Goal: Information Seeking & Learning: Find specific fact

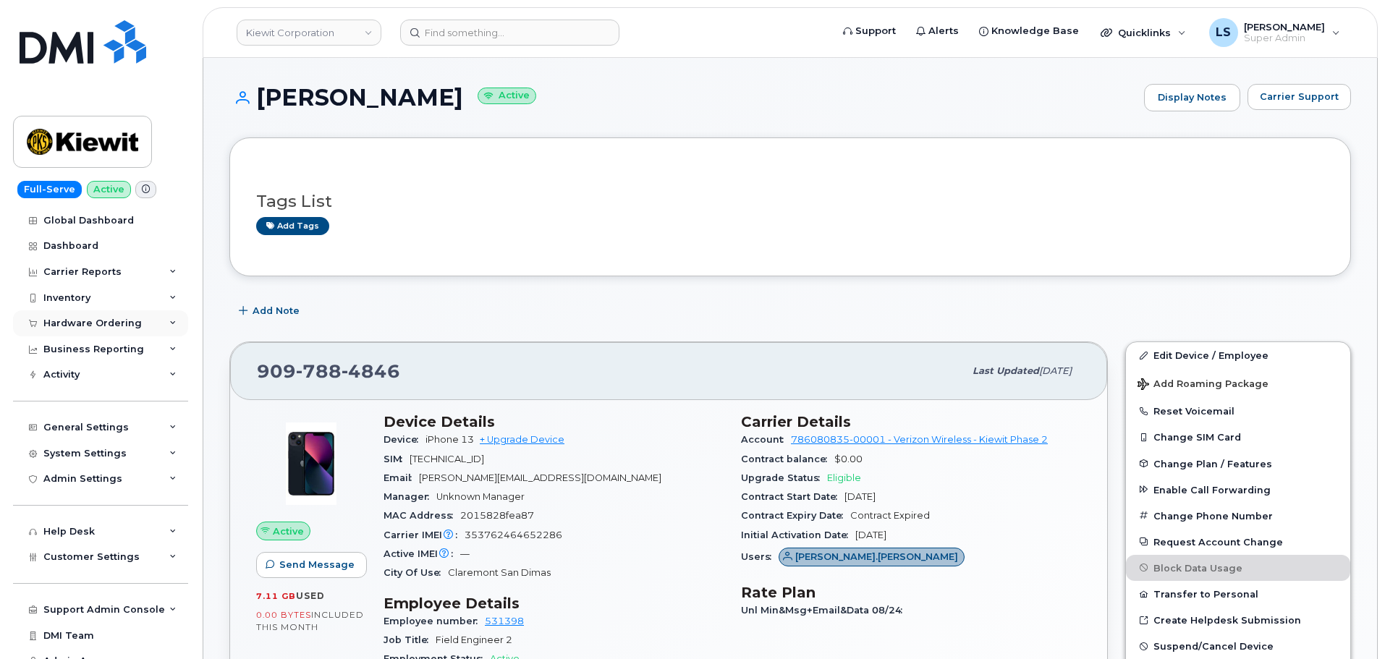
click at [80, 320] on div "Hardware Ordering" at bounding box center [92, 324] width 98 height 12
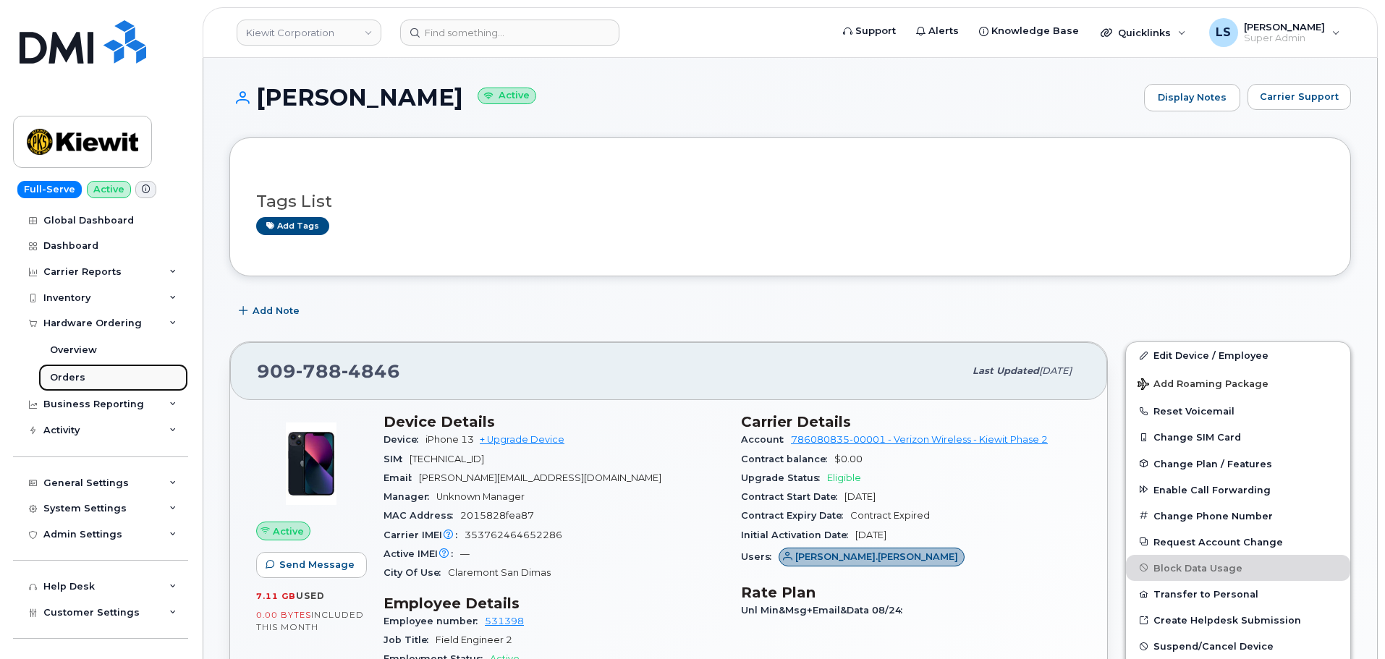
click at [90, 376] on link "Orders" at bounding box center [113, 378] width 150 height 28
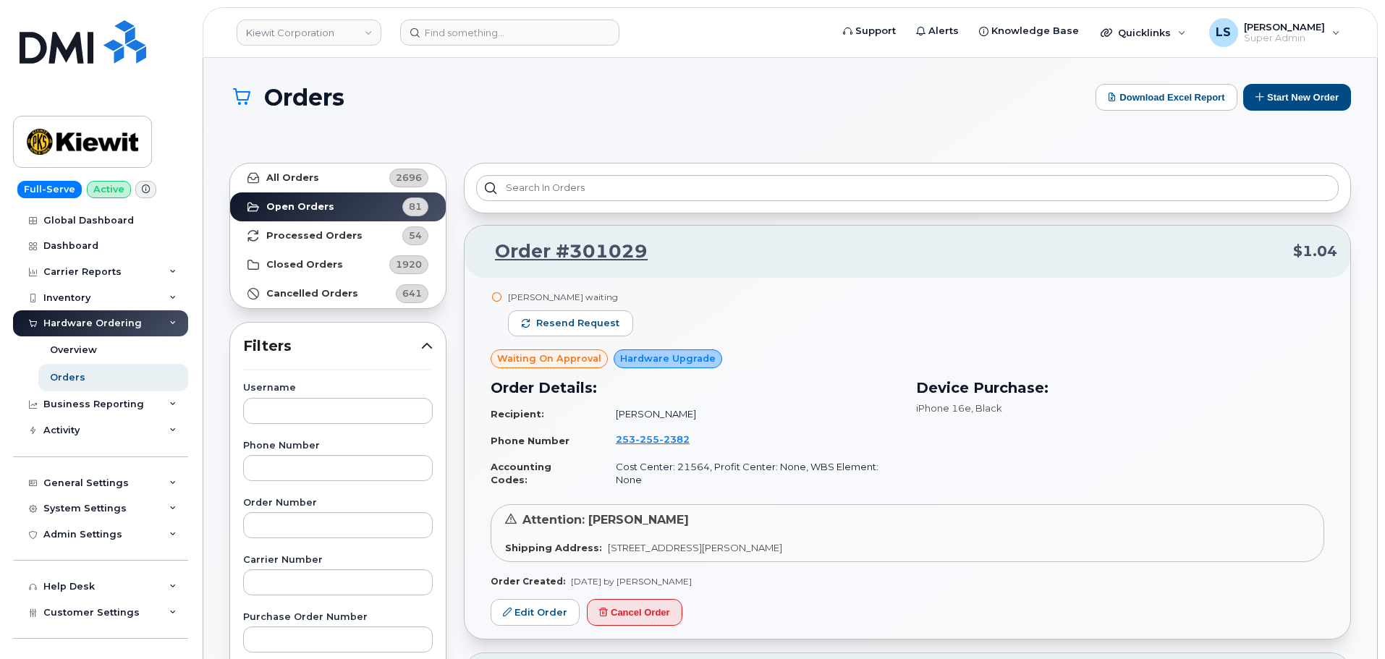
click at [299, 413] on input "text" at bounding box center [338, 411] width 190 height 26
paste input "[PERSON_NAME]"
type input "[PERSON_NAME]"
click at [316, 171] on link "All Orders 2696" at bounding box center [338, 178] width 216 height 29
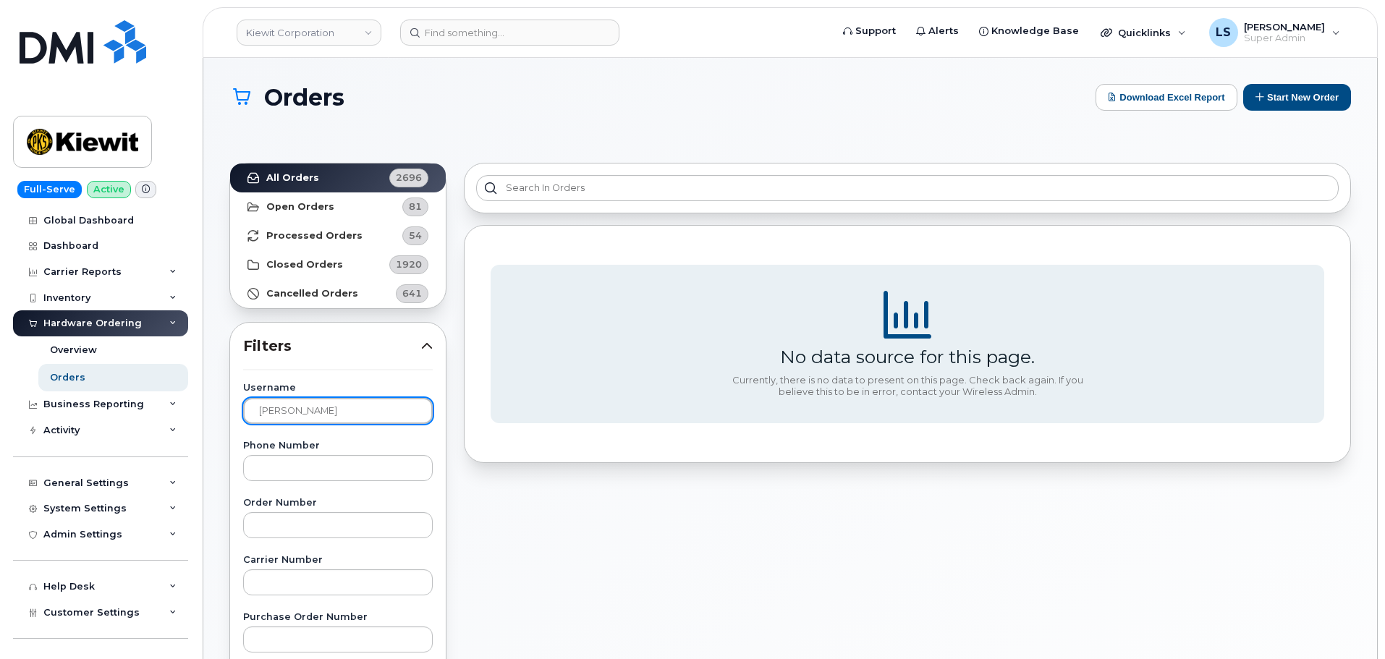
drag, startPoint x: 345, startPoint y: 410, endPoint x: 242, endPoint y: 420, distance: 104.0
click at [243, 420] on div "Indira Perovic" at bounding box center [338, 411] width 190 height 26
click at [578, 106] on h1 "Orders" at bounding box center [658, 97] width 859 height 25
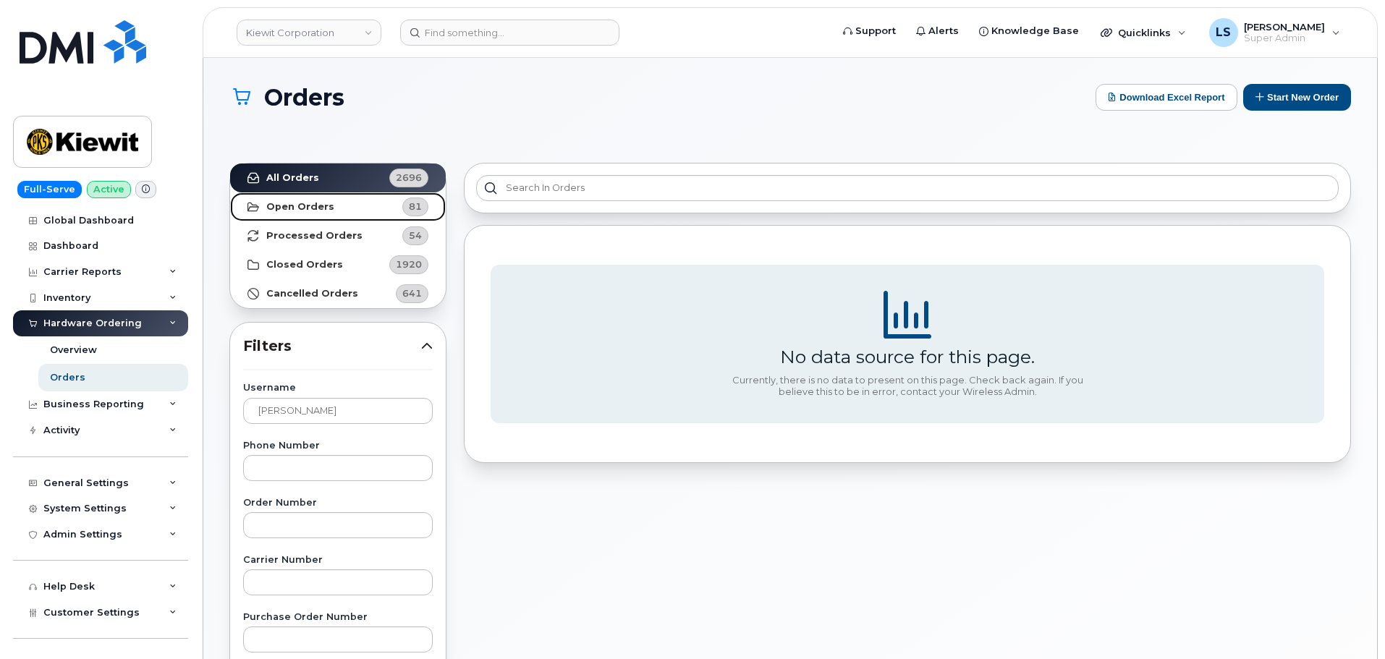
click at [375, 202] on link "Open Orders 81" at bounding box center [338, 207] width 216 height 29
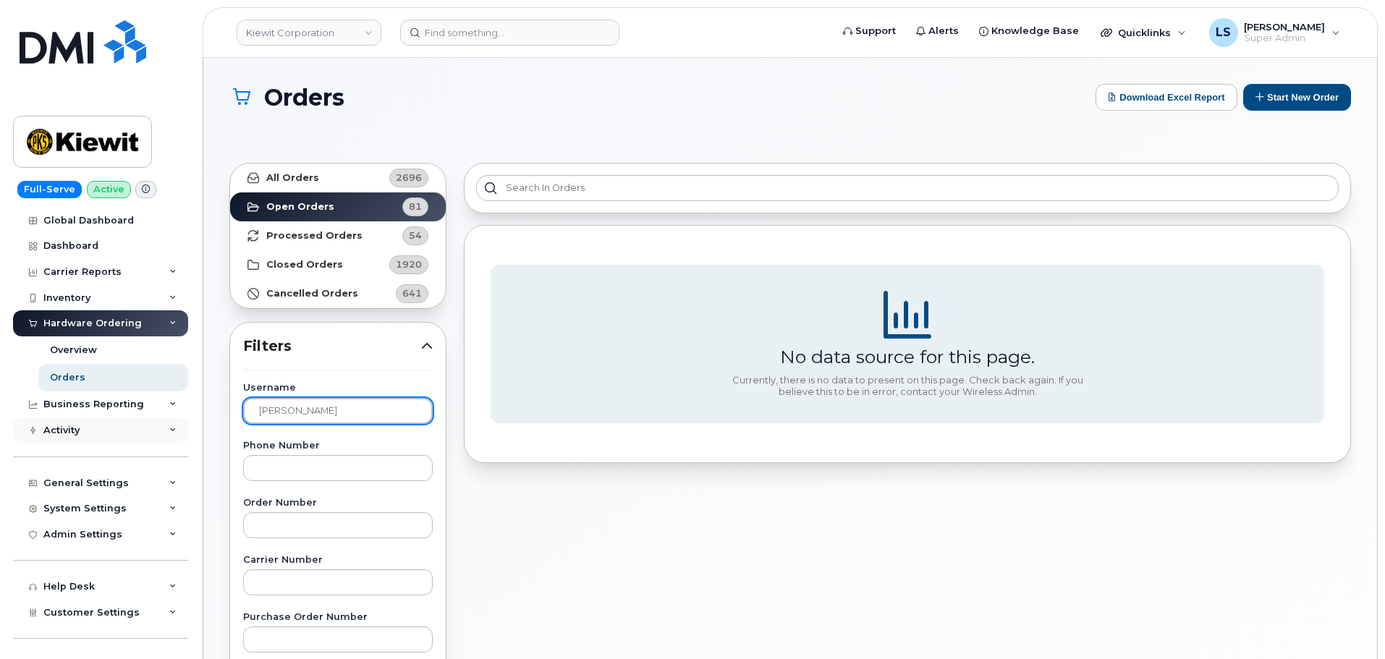
drag, startPoint x: 311, startPoint y: 426, endPoint x: 59, endPoint y: 423, distance: 251.9
click at [203, 414] on div "Kiewit Corporation Support Alerts Knowledge Base Quicklinks Suspend / Cancel De…" at bounding box center [790, 623] width 1174 height 1131
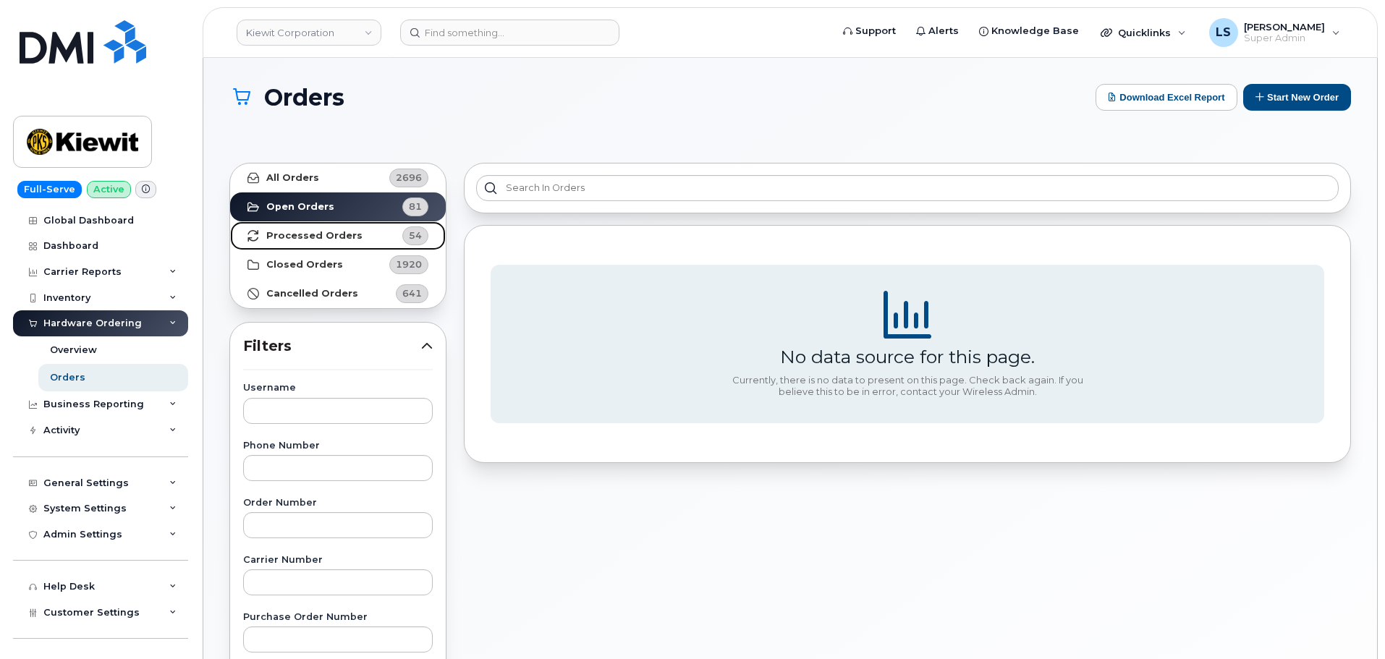
click at [339, 237] on strong "Processed Orders" at bounding box center [314, 236] width 96 height 12
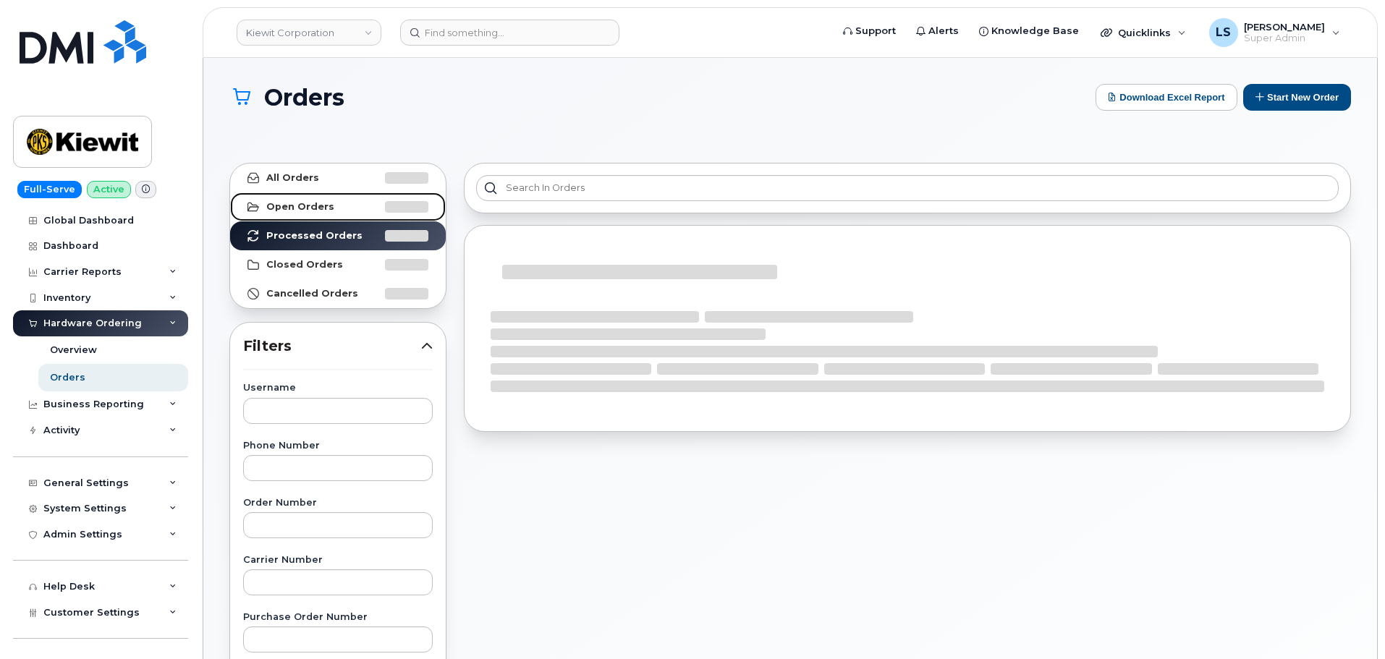
click at [329, 206] on link "Open Orders" at bounding box center [338, 207] width 216 height 29
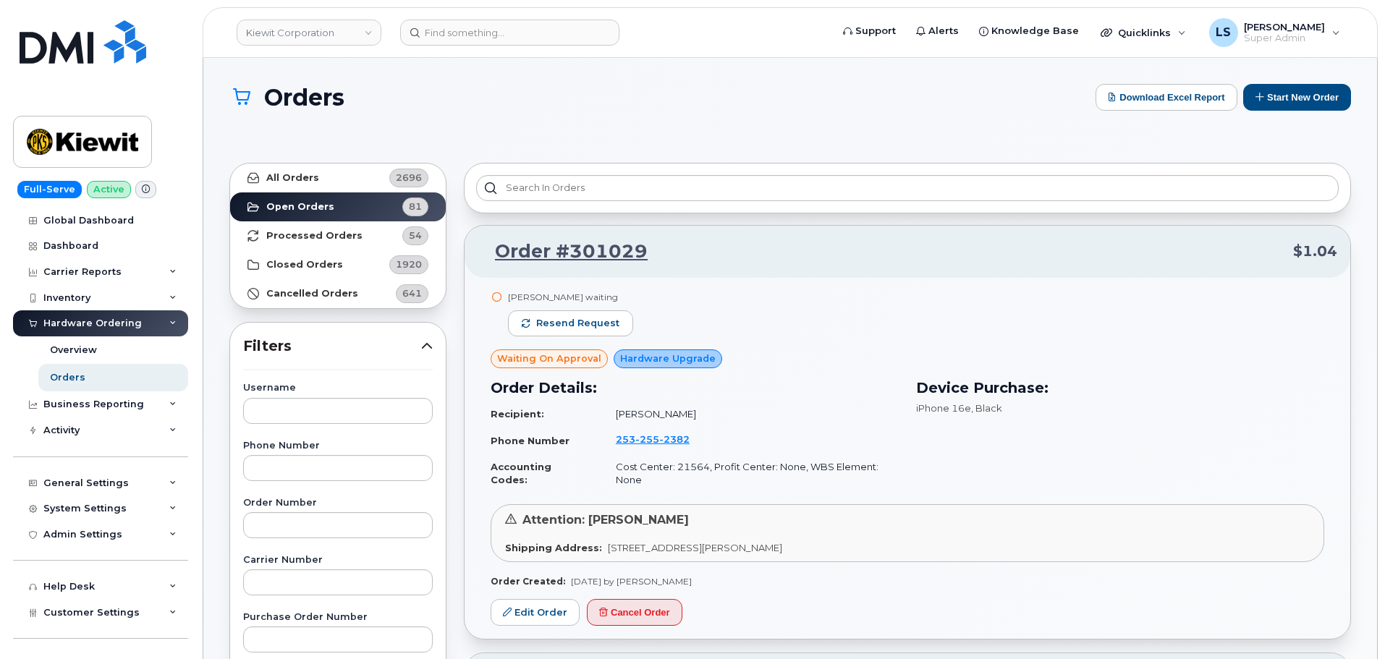
click at [460, 49] on header "Kiewit Corporation Support Alerts Knowledge Base Quicklinks Suspend / Cancel De…" at bounding box center [790, 32] width 1175 height 51
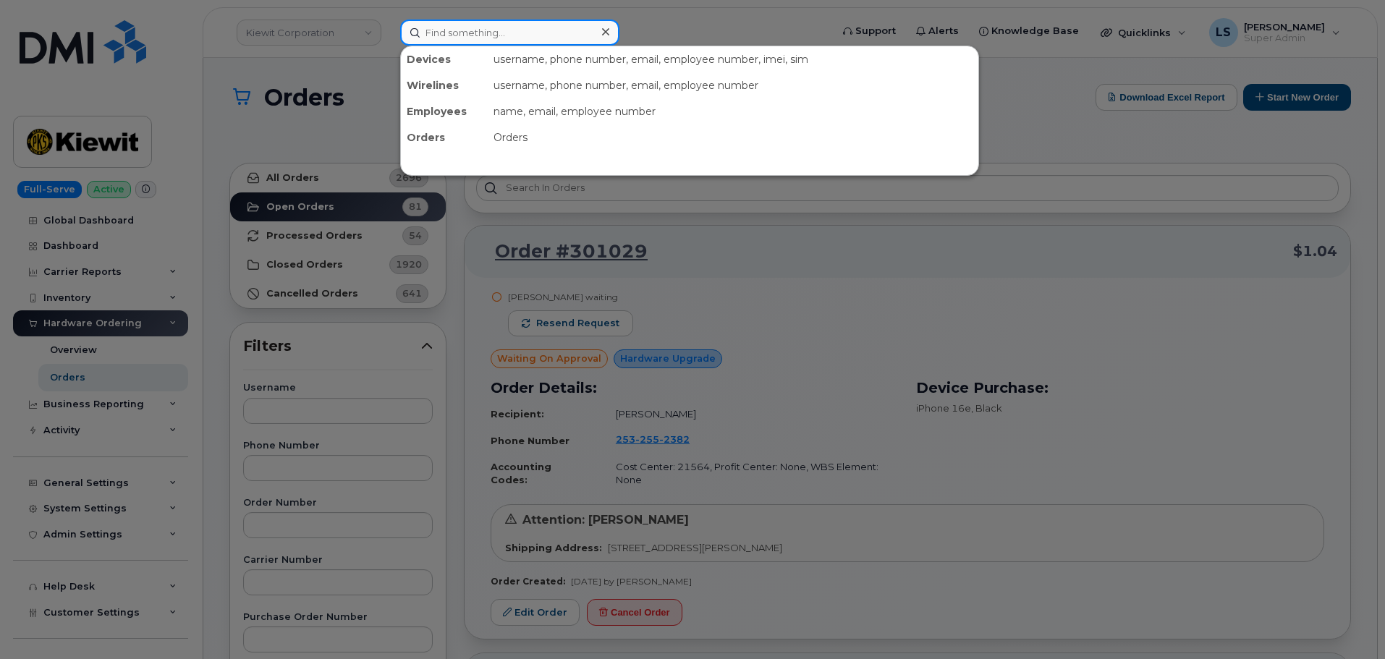
click at [455, 32] on input at bounding box center [509, 33] width 219 height 26
drag, startPoint x: 318, startPoint y: 52, endPoint x: 313, endPoint y: 21, distance: 31.5
click at [316, 46] on div at bounding box center [692, 329] width 1385 height 659
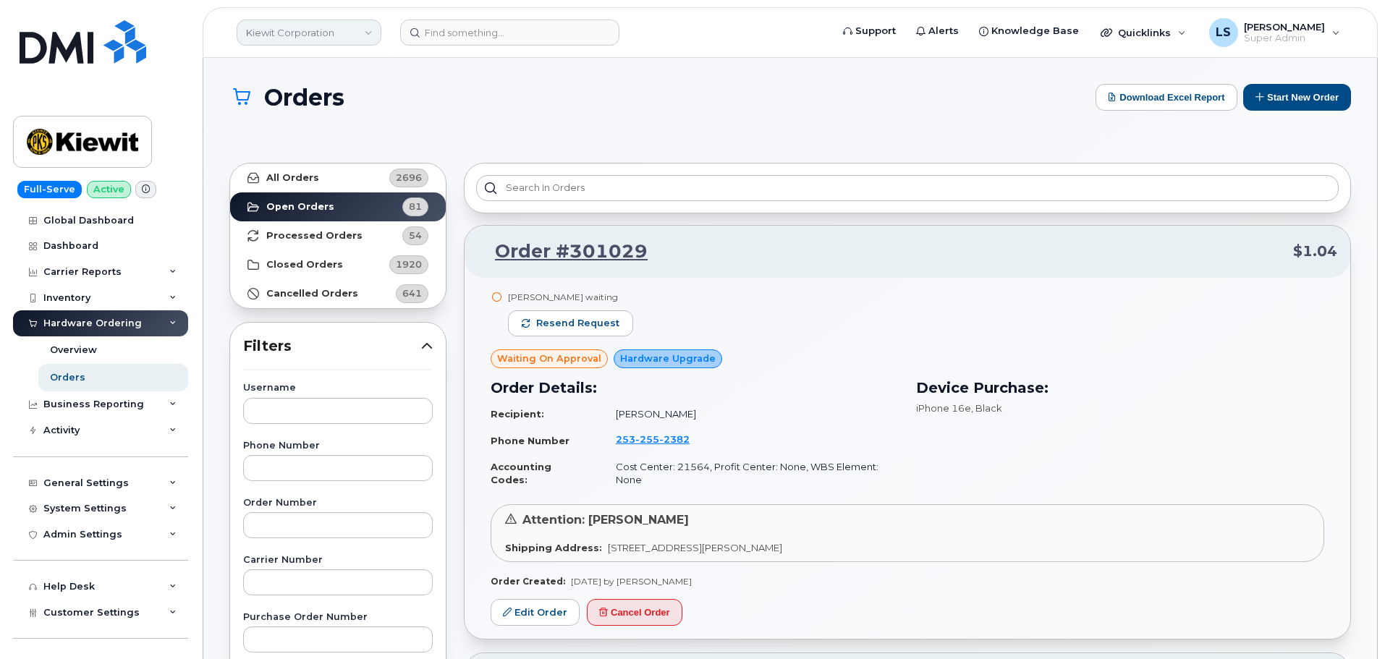
click at [324, 33] on link "Kiewit Corporation" at bounding box center [309, 33] width 145 height 26
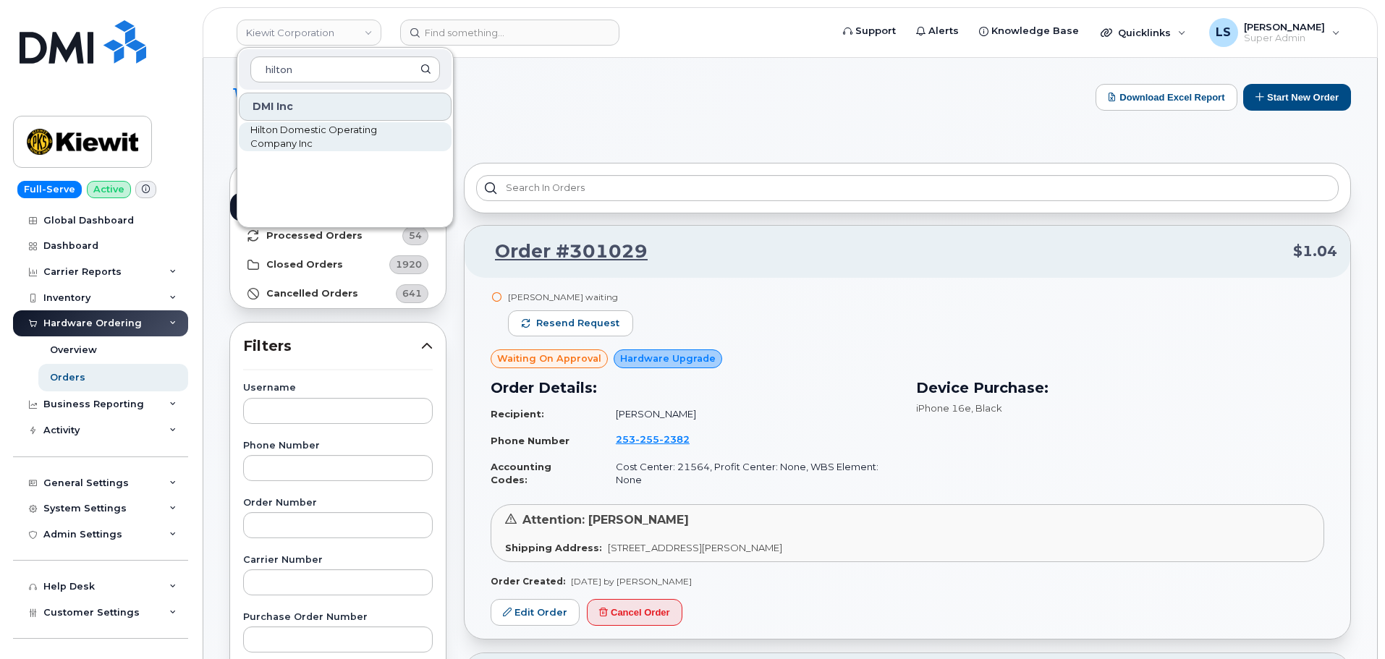
type input "hilton"
click at [311, 134] on span "Hilton Domestic Operating Company Inc" at bounding box center [333, 137] width 166 height 28
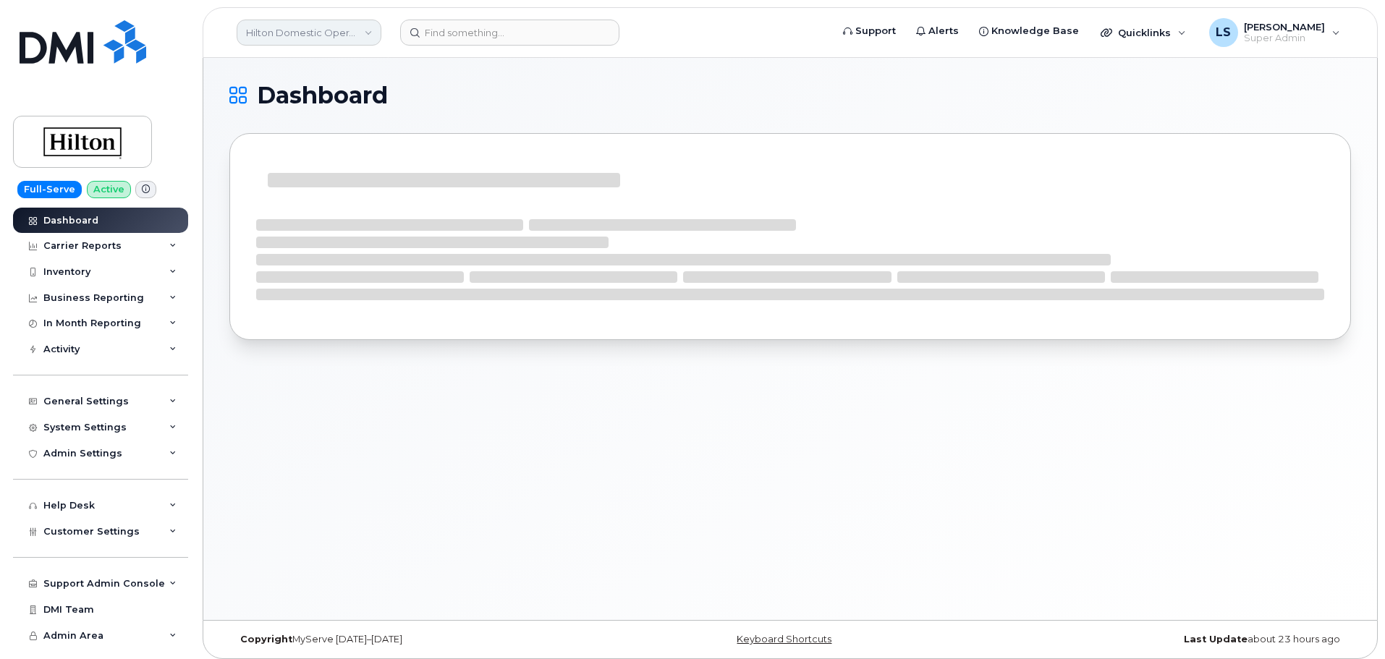
click at [365, 29] on link "Hilton Domestic Operating Company Inc" at bounding box center [309, 33] width 145 height 26
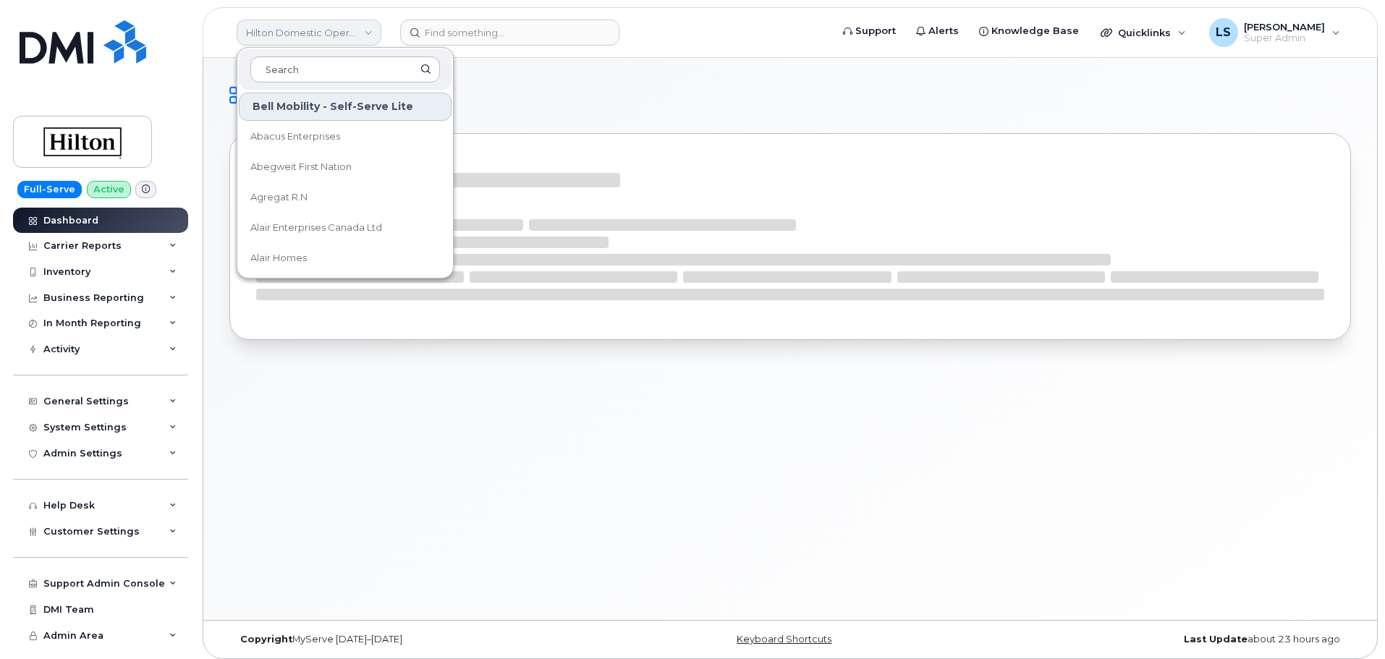
click at [367, 31] on link "Hilton Domestic Operating Company Inc" at bounding box center [309, 33] width 145 height 26
click at [597, 98] on h1 "Dashboard" at bounding box center [786, 95] width 1115 height 23
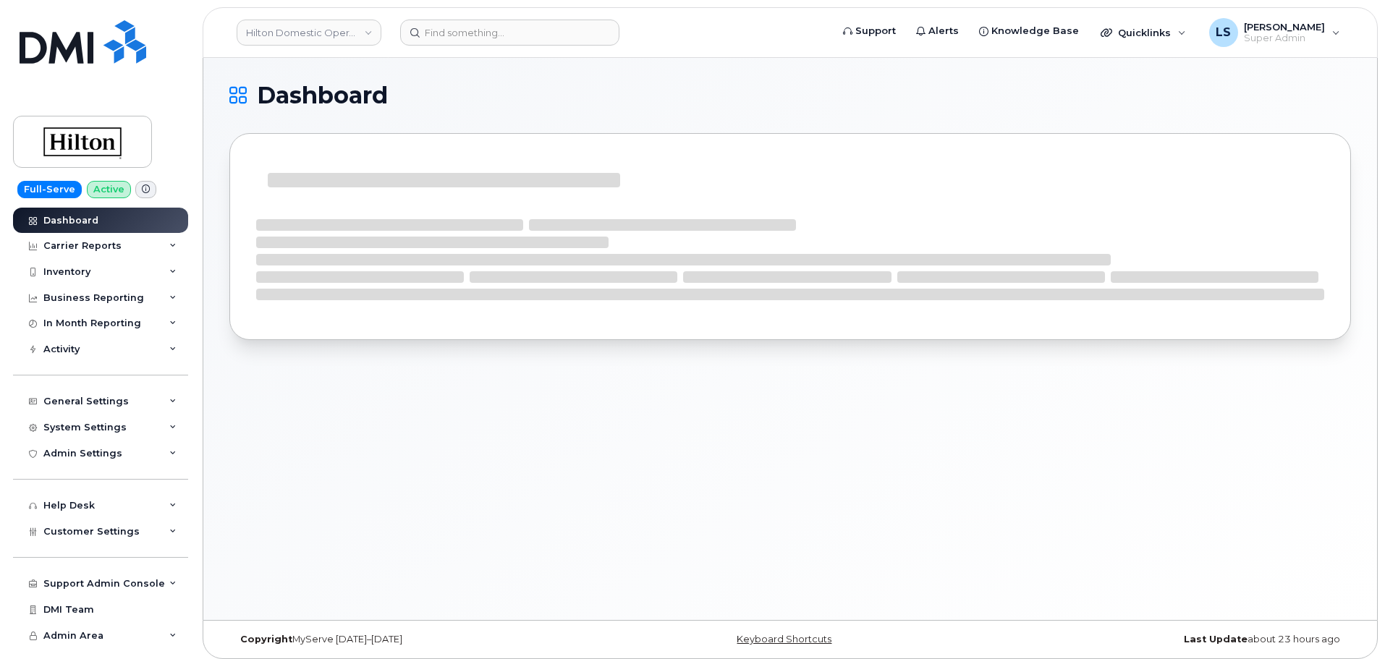
click at [362, 96] on span "Dashboard" at bounding box center [322, 96] width 131 height 22
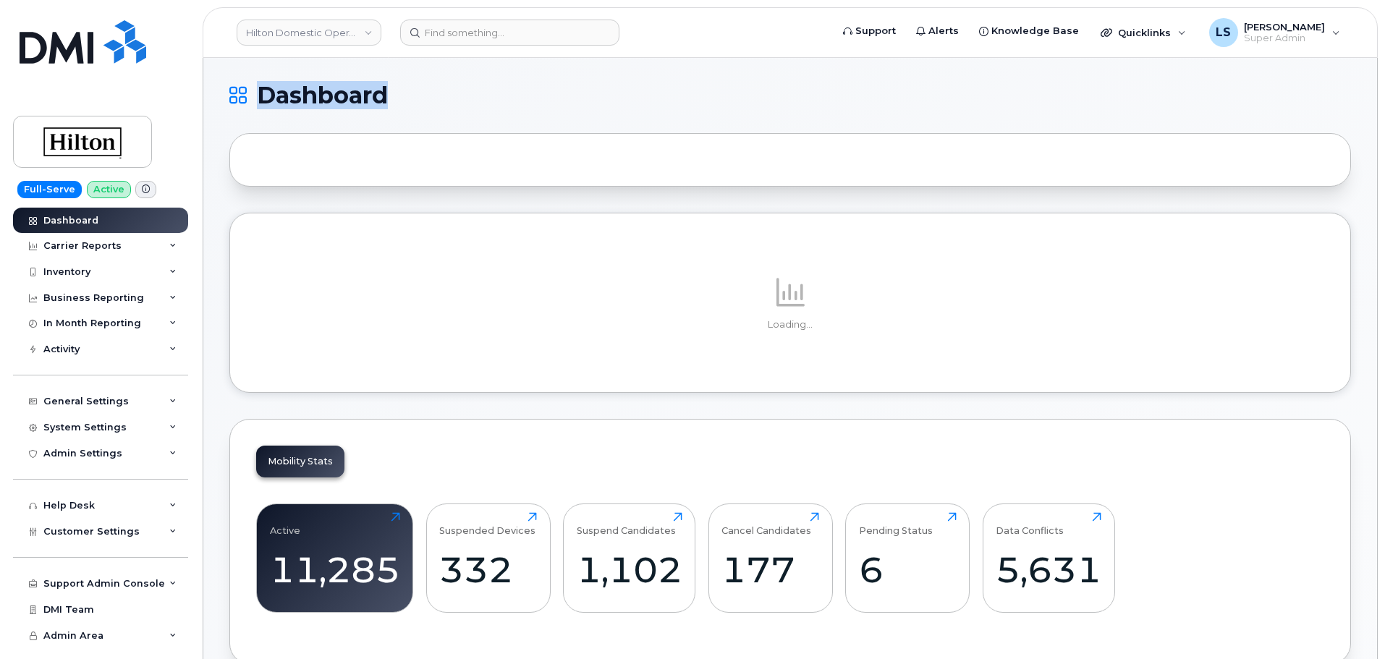
click at [492, 93] on h1 "Dashboard" at bounding box center [786, 95] width 1115 height 23
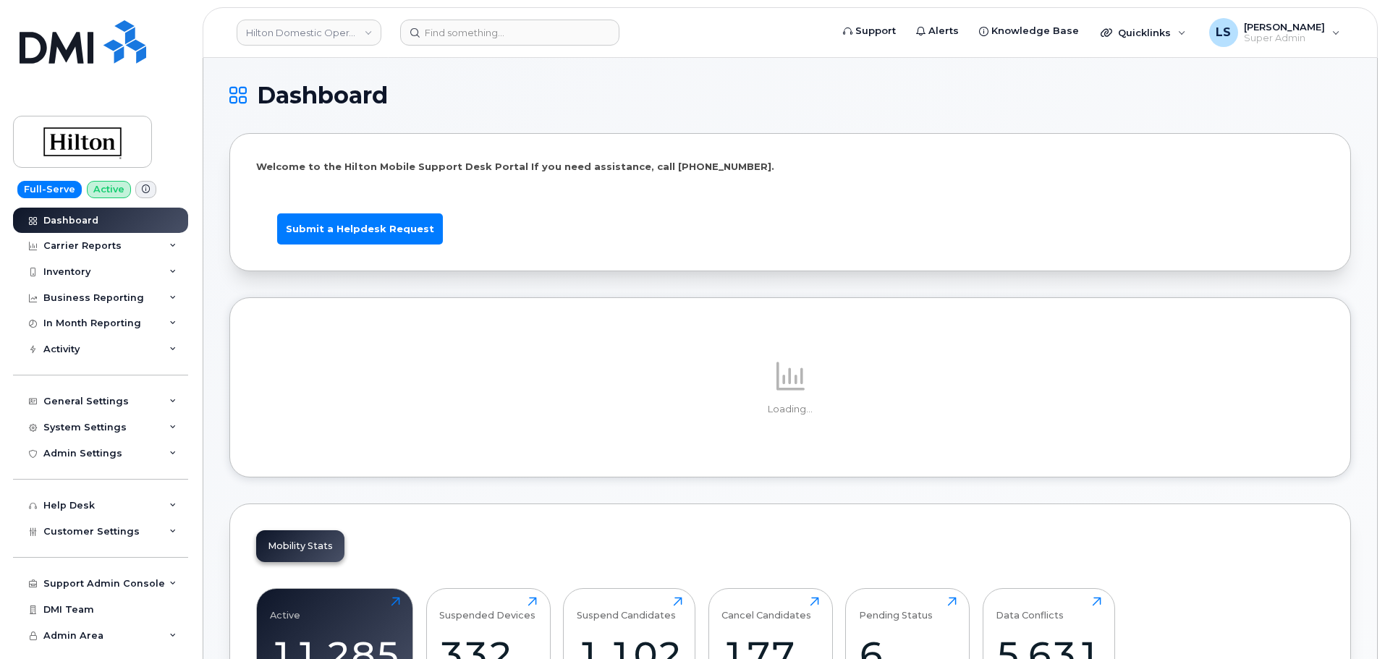
click at [359, 106] on span "Dashboard" at bounding box center [322, 96] width 131 height 22
click at [358, 106] on span "Dashboard" at bounding box center [322, 96] width 131 height 22
click at [482, 88] on h1 "Dashboard" at bounding box center [786, 95] width 1115 height 23
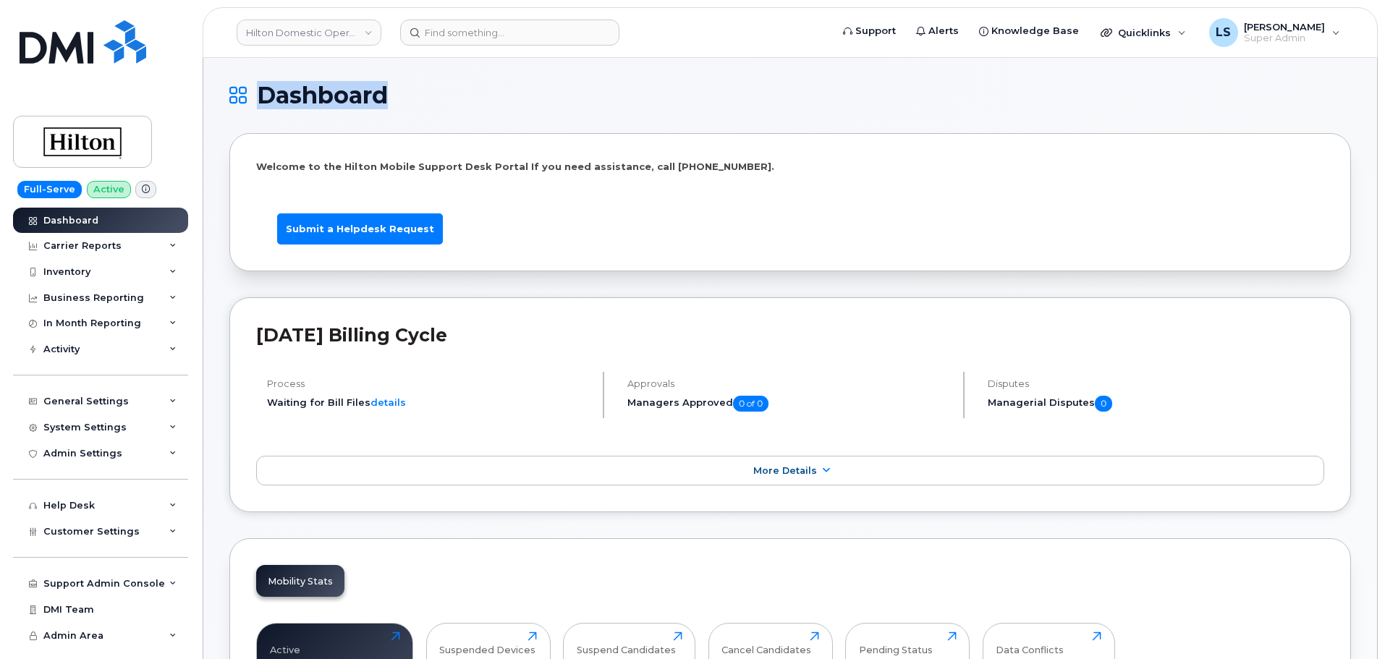
drag, startPoint x: 507, startPoint y: 96, endPoint x: 488, endPoint y: 109, distance: 22.5
click at [507, 96] on h1 "Dashboard" at bounding box center [786, 95] width 1115 height 23
drag, startPoint x: 447, startPoint y: 108, endPoint x: 440, endPoint y: 109, distance: 7.3
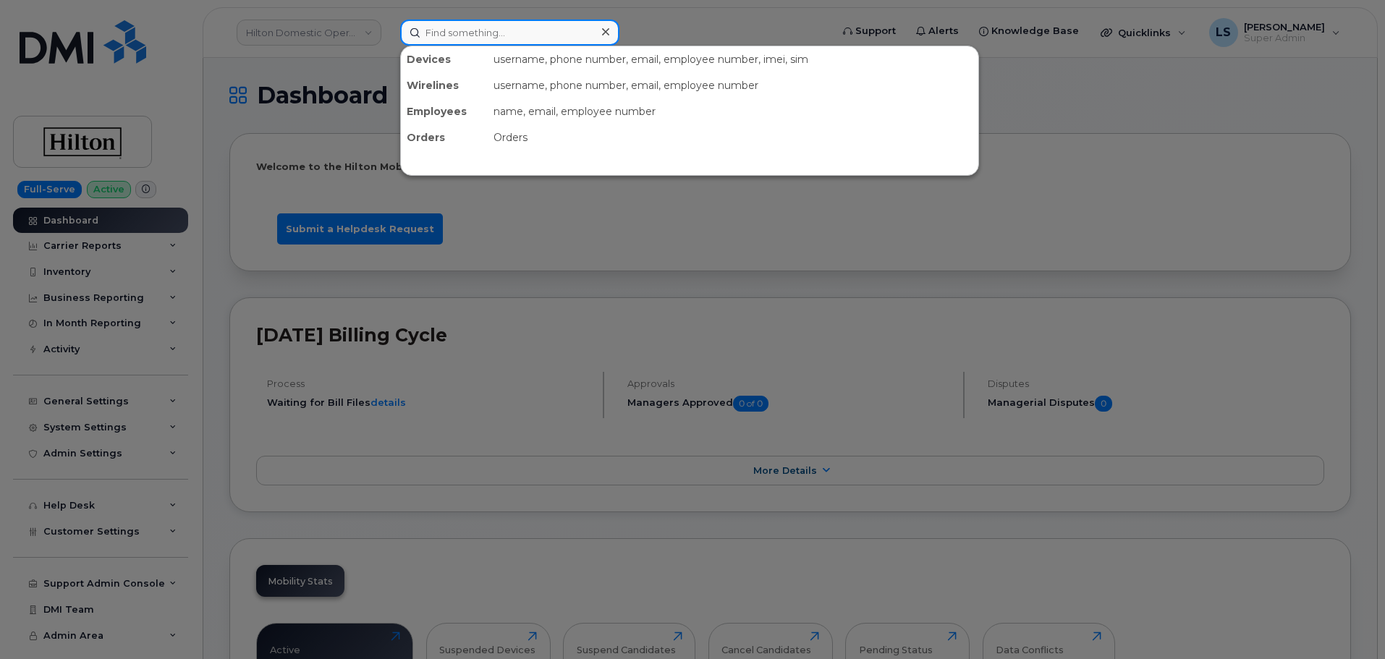
drag, startPoint x: 493, startPoint y: 31, endPoint x: 494, endPoint y: 49, distance: 18.1
click at [491, 31] on input at bounding box center [509, 33] width 219 height 26
click at [505, 34] on input at bounding box center [509, 33] width 219 height 26
paste input "Indira Perovic"
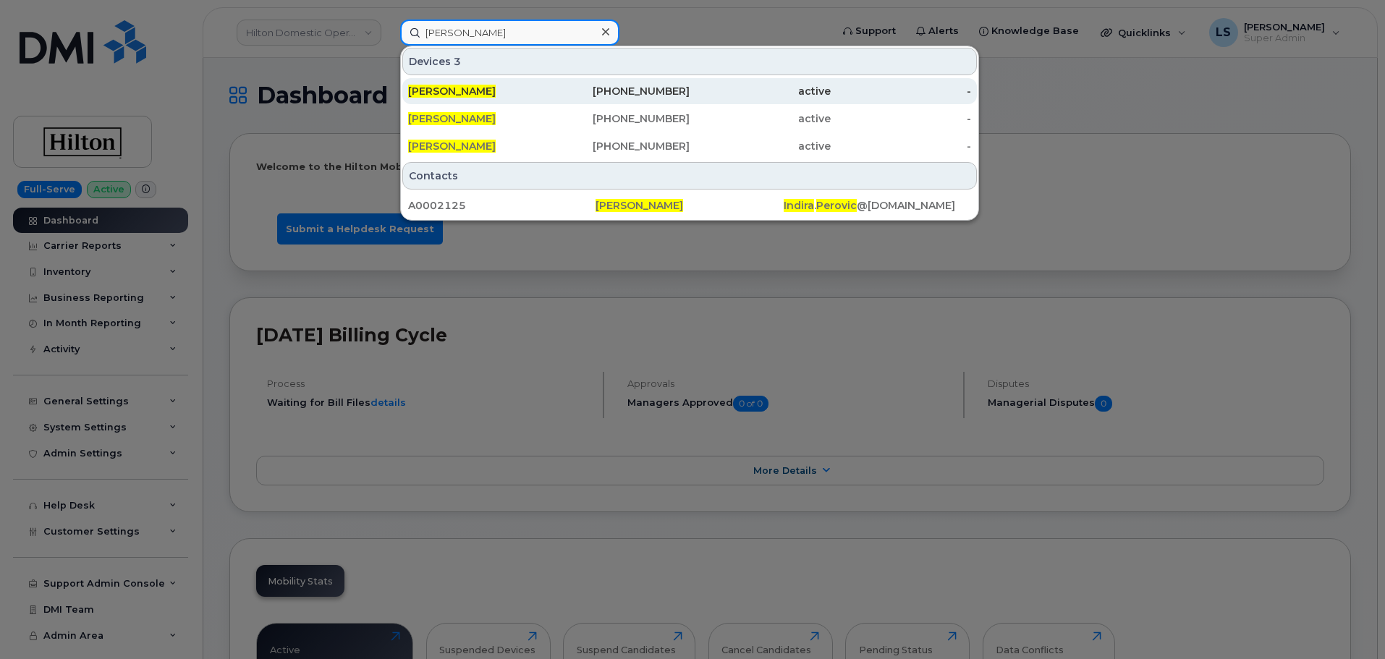
type input "Indira Perovic"
drag, startPoint x: 549, startPoint y: 90, endPoint x: 530, endPoint y: 80, distance: 22.0
click at [549, 90] on div "571-545-3079" at bounding box center [619, 91] width 141 height 14
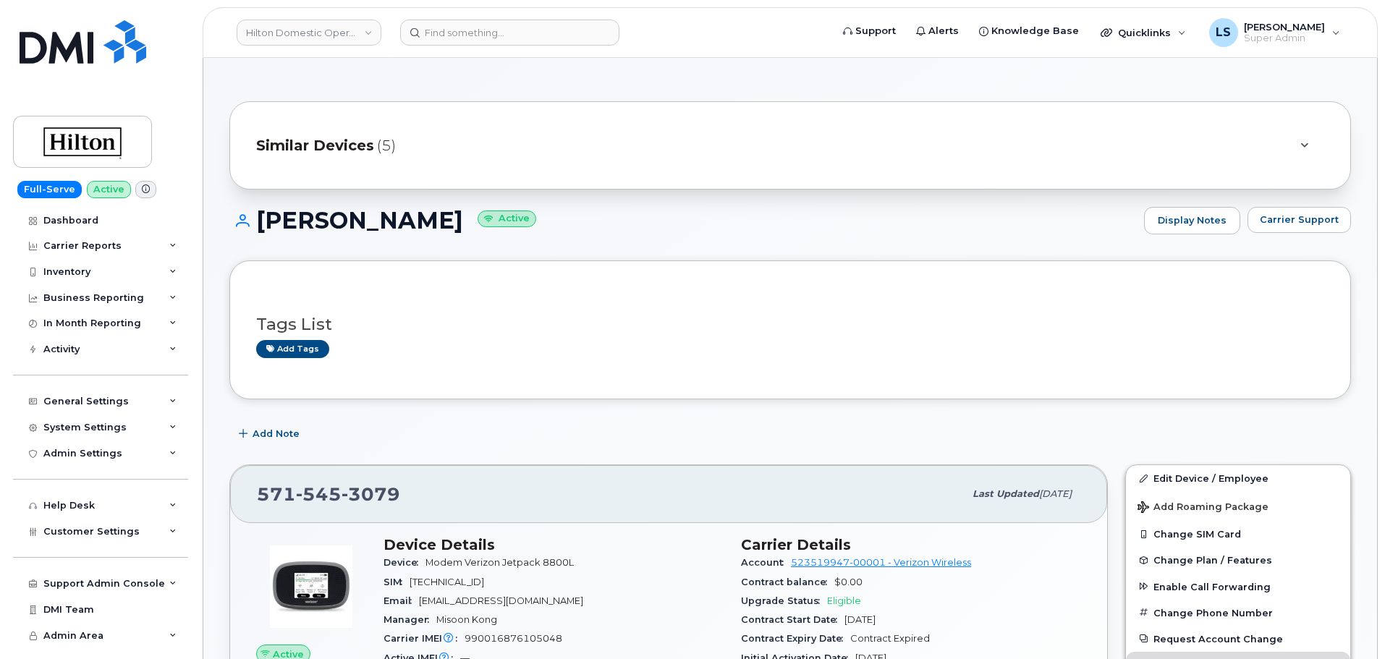
click at [423, 8] on header "Hilton Domestic Operating Company Inc Support Alerts Knowledge Base Quicklinks …" at bounding box center [790, 32] width 1175 height 51
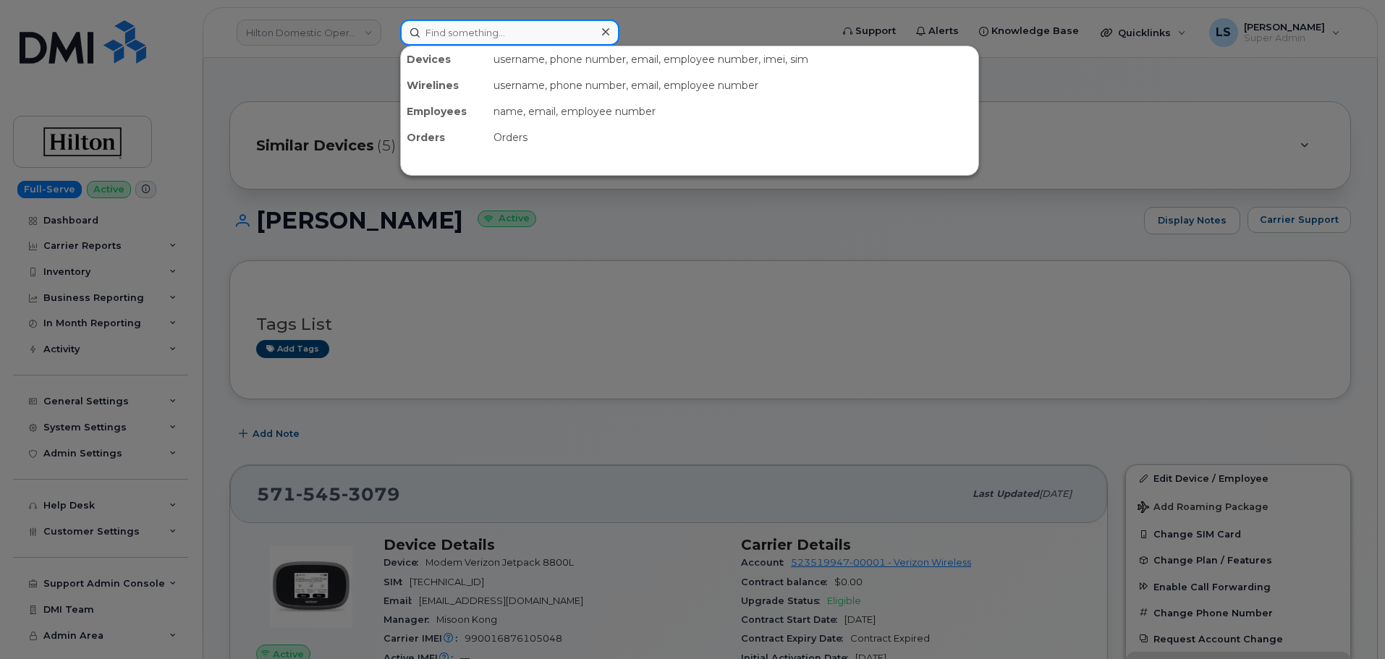
click at [433, 32] on input at bounding box center [509, 33] width 219 height 26
paste input "[PERSON_NAME]"
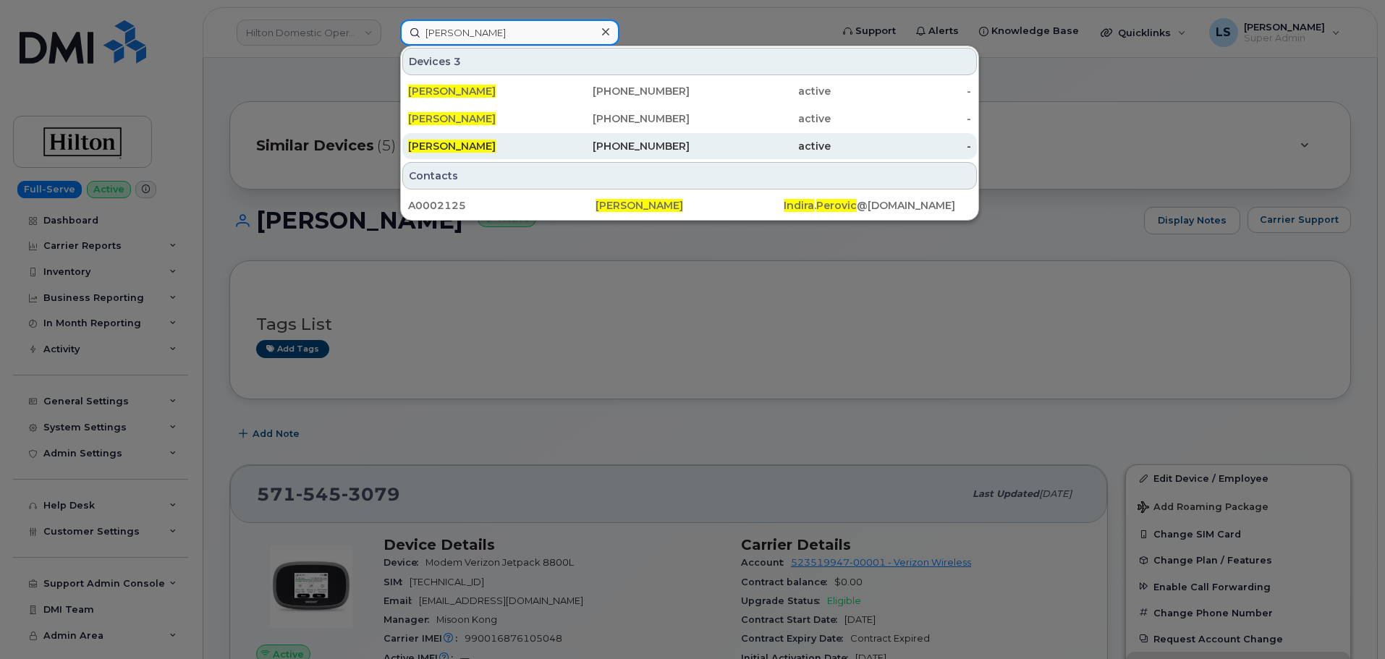
type input "[PERSON_NAME]"
click at [556, 148] on div "773-397-9602" at bounding box center [619, 146] width 141 height 14
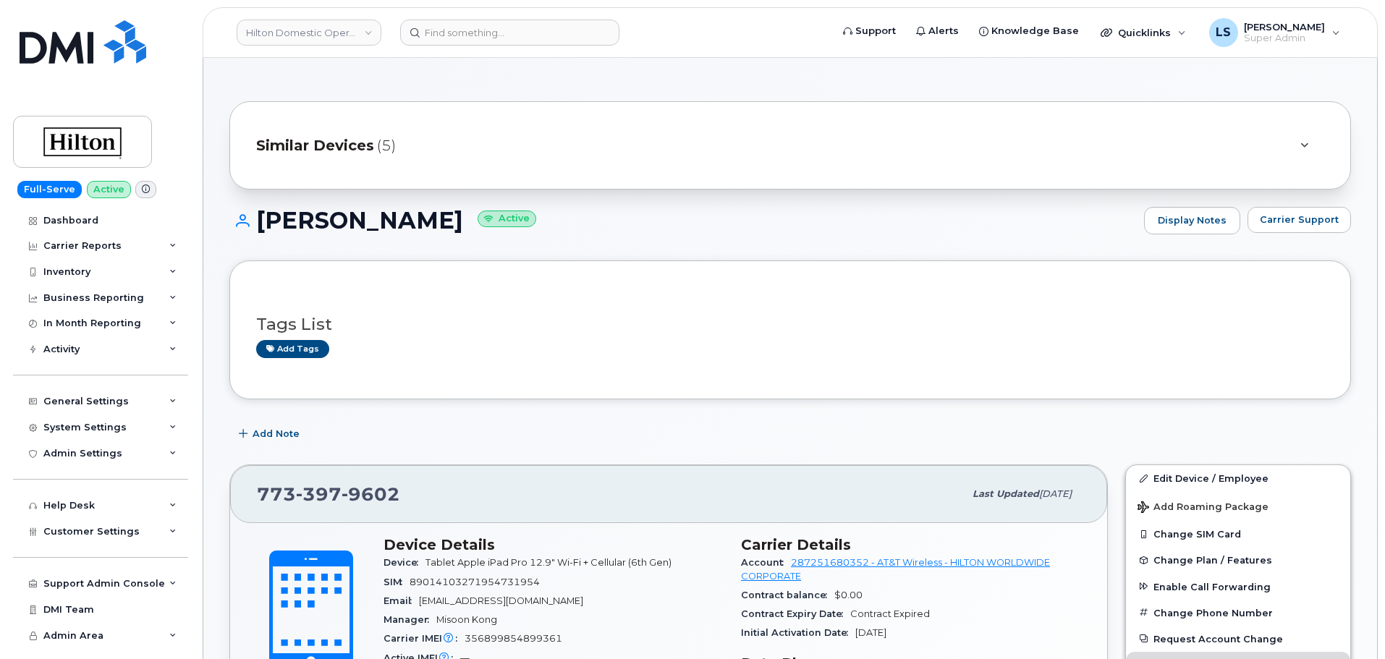
click at [337, 140] on span "Similar Devices" at bounding box center [315, 145] width 118 height 21
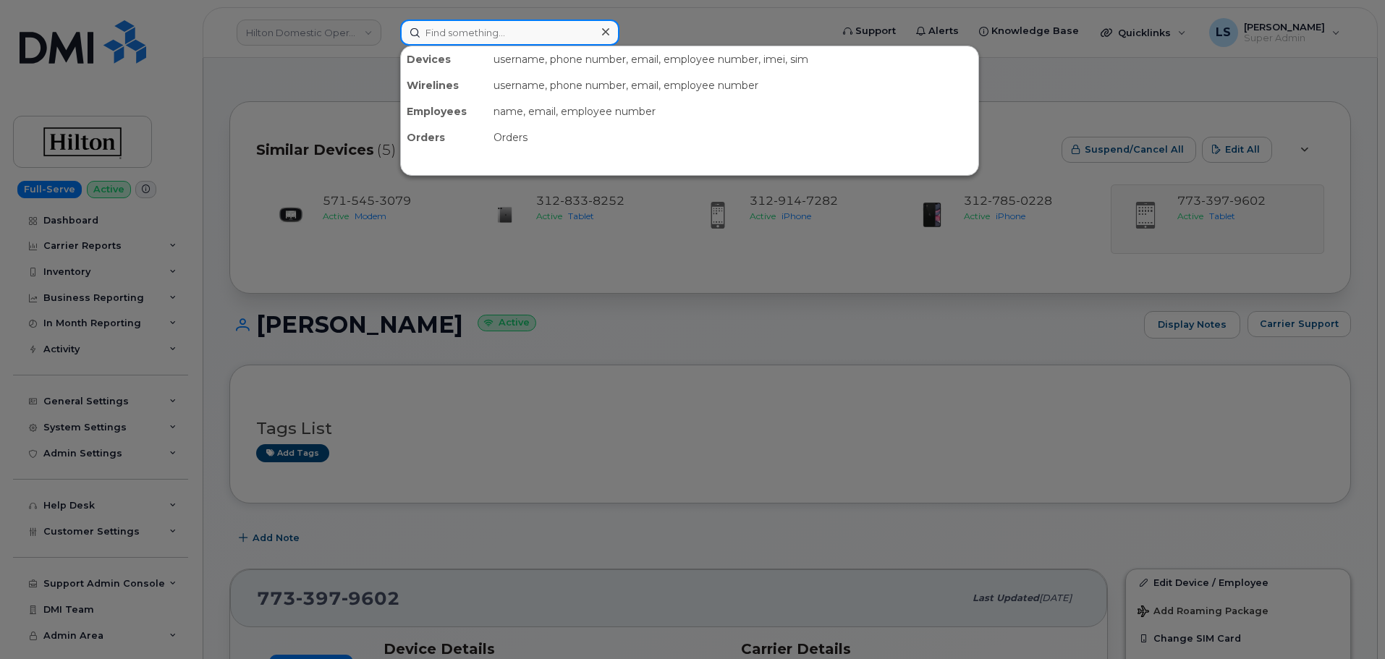
click at [545, 33] on input at bounding box center [509, 33] width 219 height 26
click at [515, 41] on input at bounding box center [509, 33] width 219 height 26
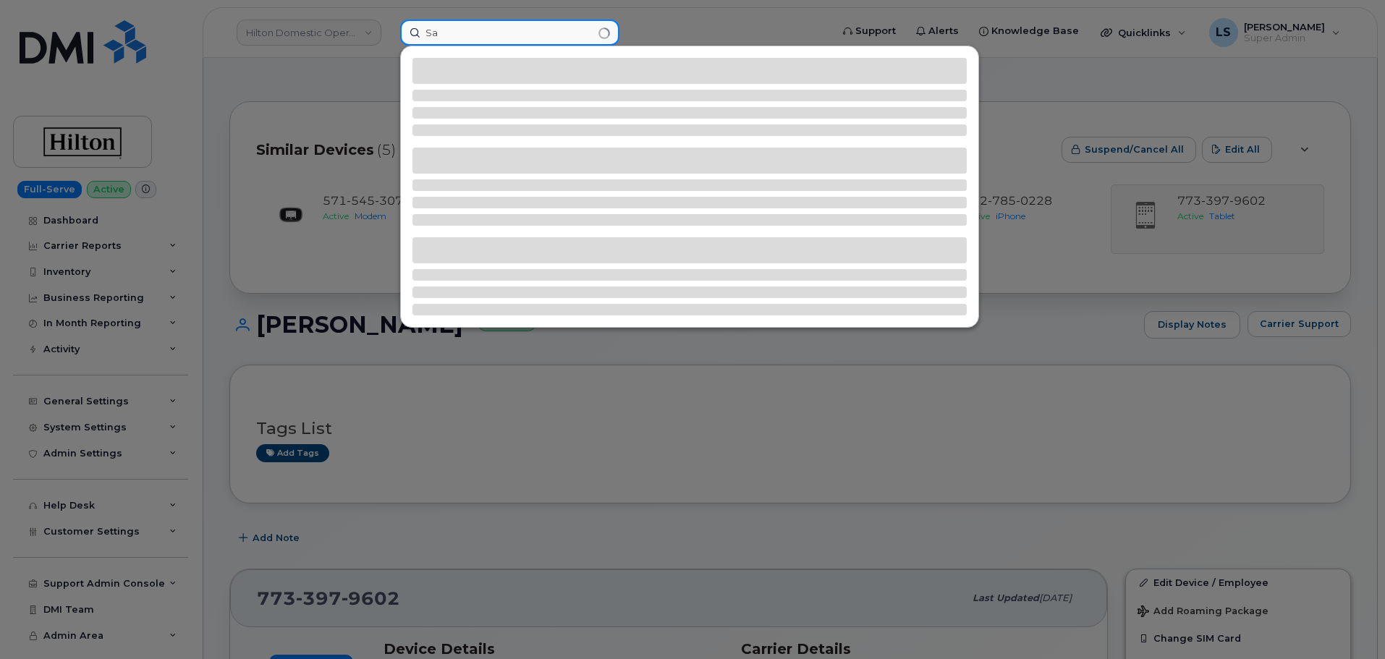
type input "S"
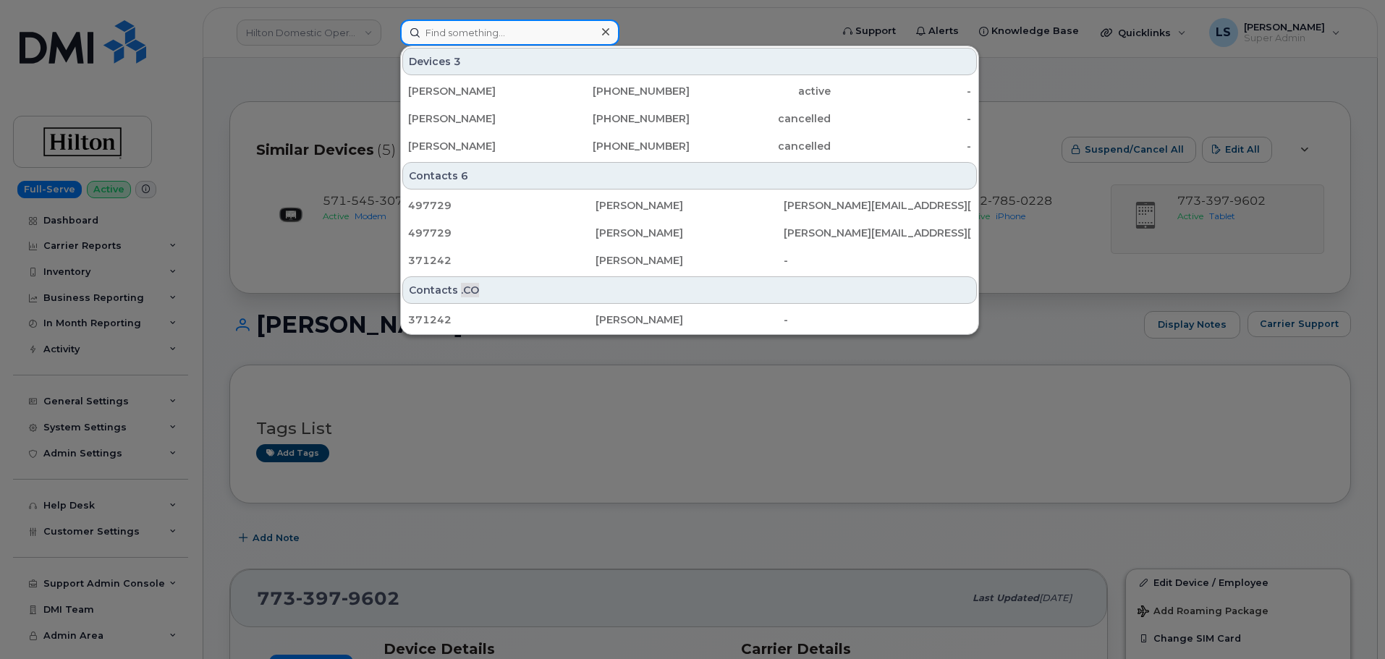
paste input "14965753"
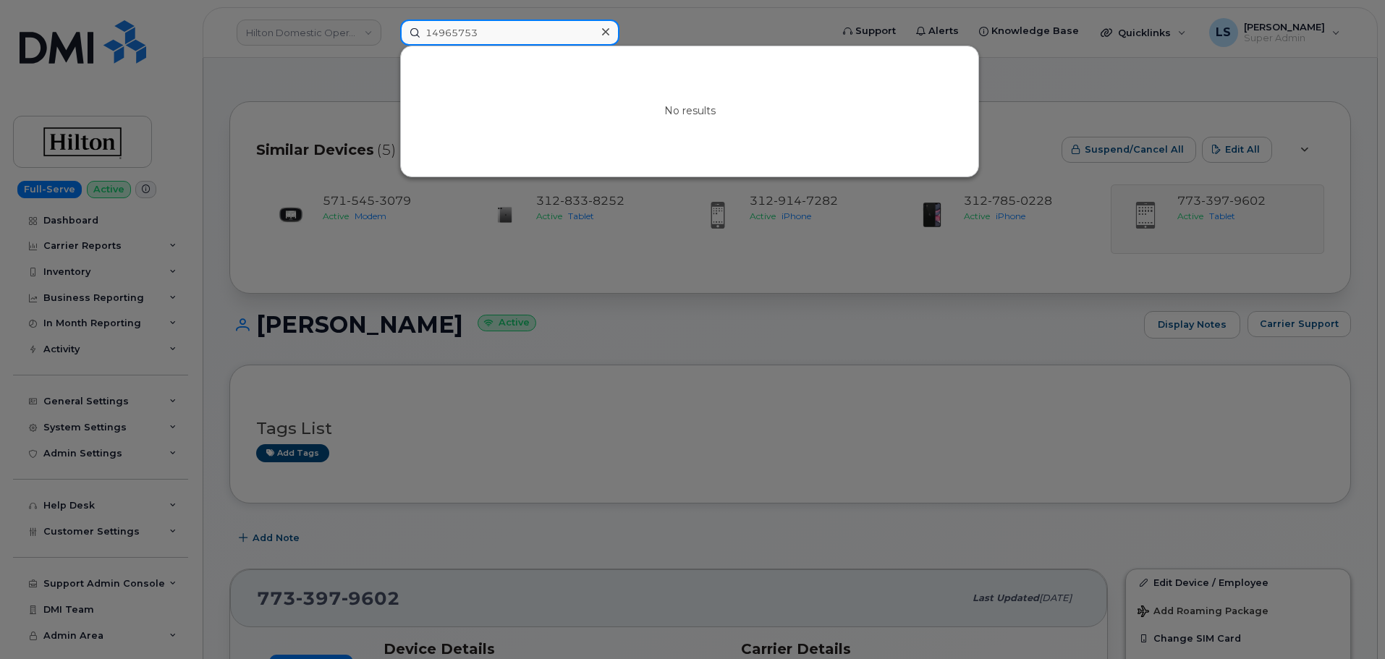
type input "14965753"
click at [867, 390] on div at bounding box center [692, 329] width 1385 height 659
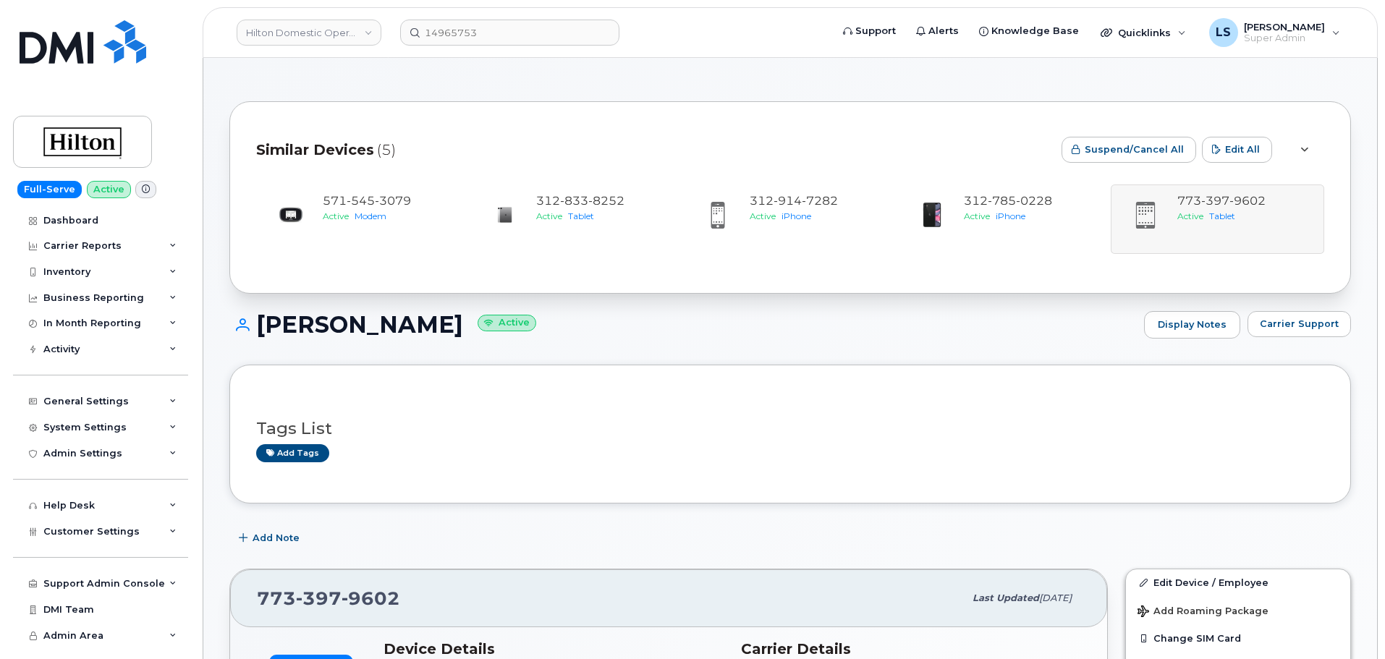
click at [392, 329] on h1 "INDIRA PEROVIC Active" at bounding box center [683, 324] width 908 height 25
click at [286, 346] on div "INDIRA PEROVIC Active Display Notes Carrier Support" at bounding box center [790, 338] width 1122 height 54
click at [117, 396] on div "General Settings" at bounding box center [85, 402] width 85 height 12
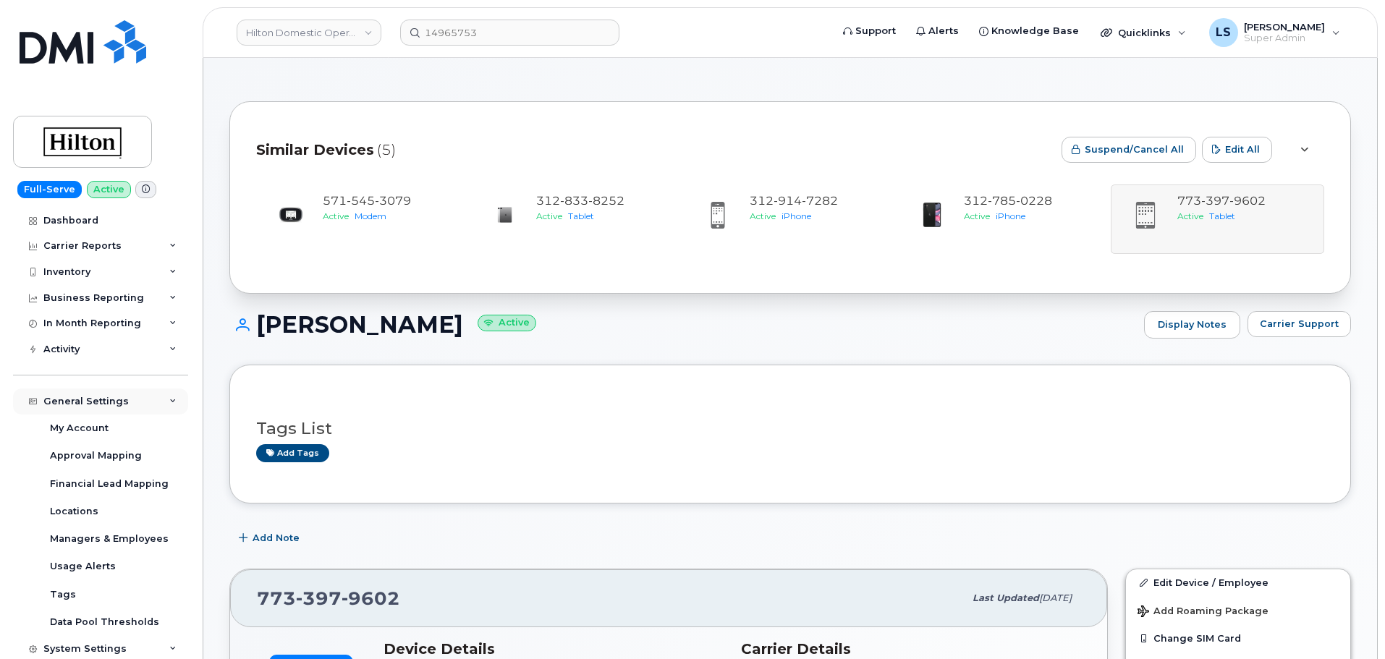
click at [128, 405] on div "General Settings" at bounding box center [100, 402] width 175 height 26
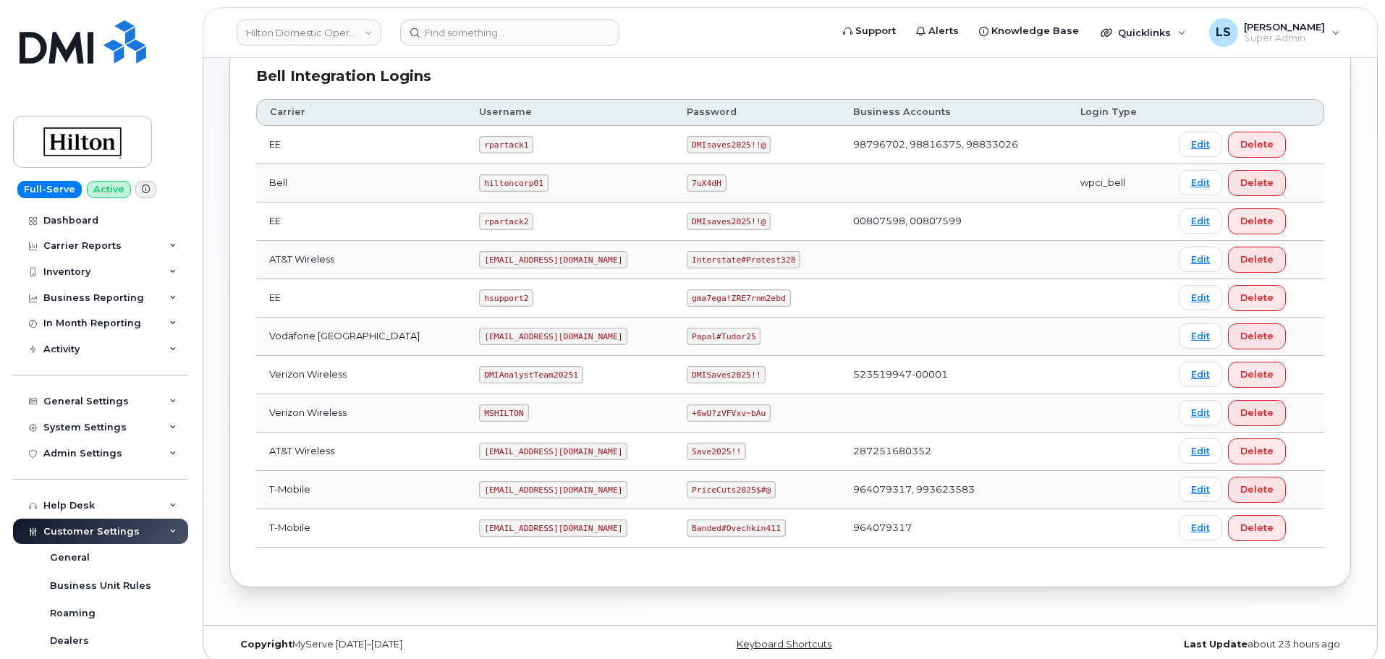
scroll to position [362, 0]
click at [710, 417] on code "+6wU?zVFVxv~bAu" at bounding box center [729, 412] width 84 height 17
click at [710, 412] on code "+6wU?zVFVxv~bAu" at bounding box center [729, 412] width 84 height 17
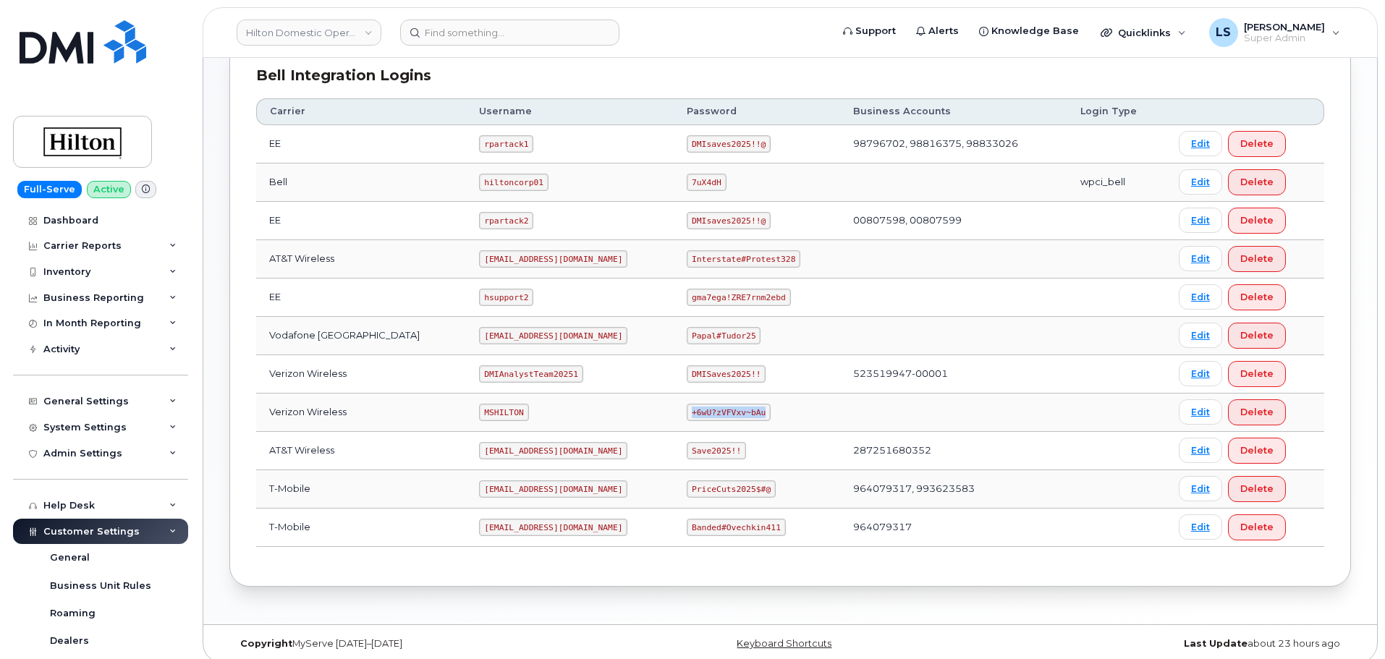
copy code "+6wU?zVFVxv~bAu"
